Goal: Task Accomplishment & Management: Manage account settings

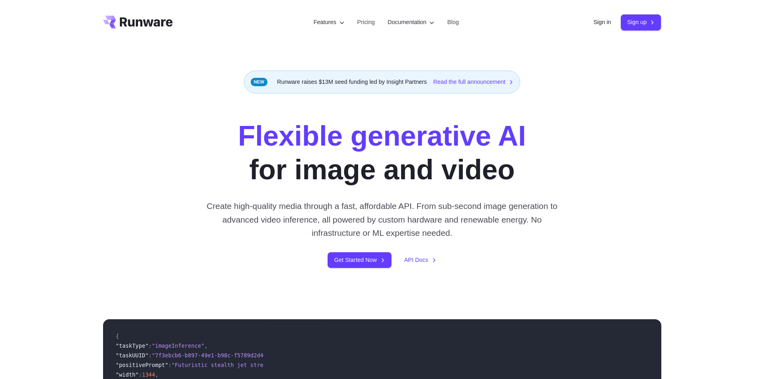
click at [587, 26] on header "Features Tasks Image generation Video generation Sonic Inference Engine™ Models…" at bounding box center [381, 22] width 577 height 45
click at [594, 22] on link "Sign in" at bounding box center [602, 22] width 18 height 9
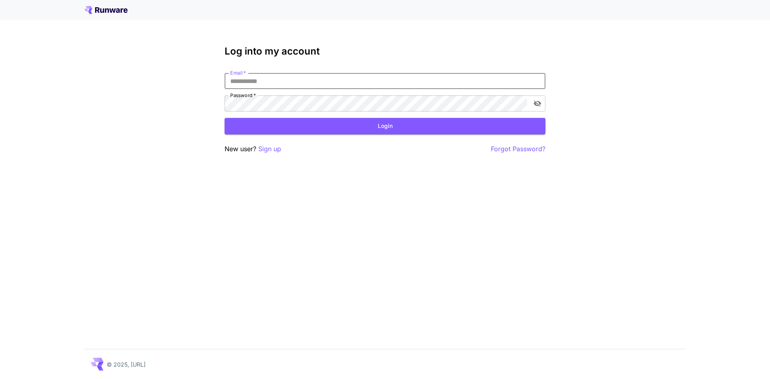
click at [385, 82] on input "Email   *" at bounding box center [385, 81] width 321 height 16
